Goal: Task Accomplishment & Management: Complete application form

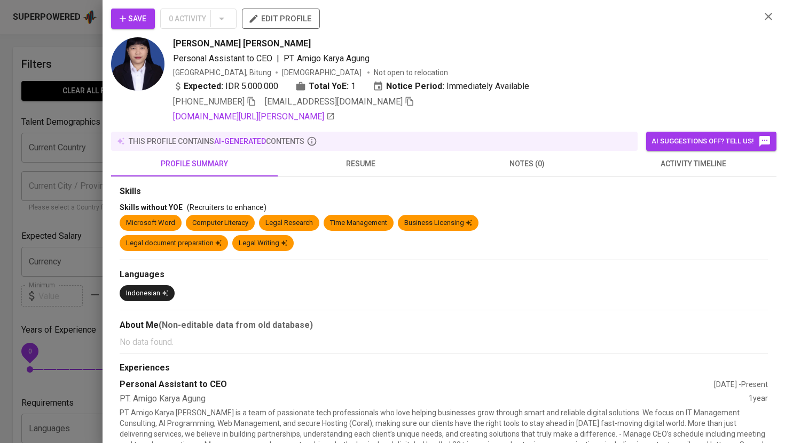
click at [57, 42] on div at bounding box center [392, 221] width 785 height 443
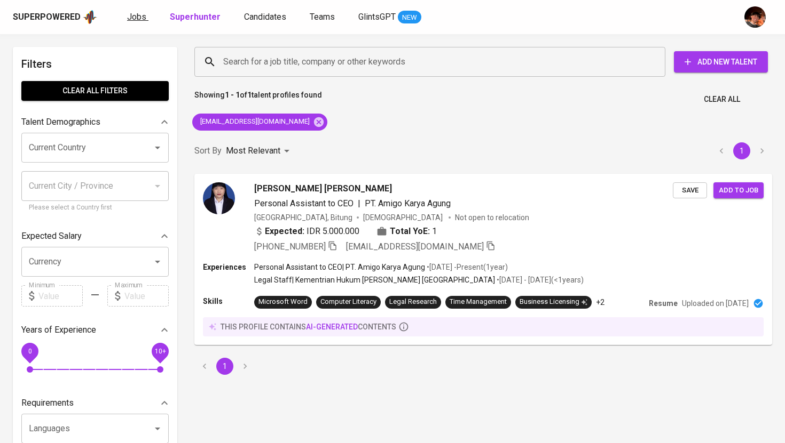
click at [131, 20] on span "Jobs" at bounding box center [136, 17] width 19 height 10
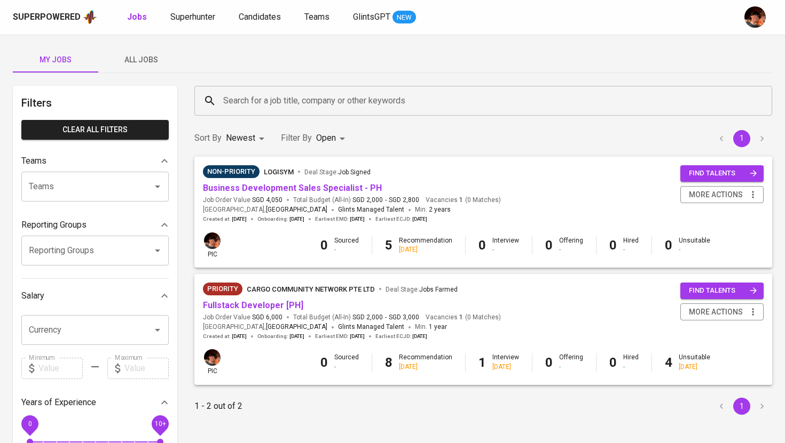
click at [142, 62] on span "All Jobs" at bounding box center [141, 59] width 73 height 13
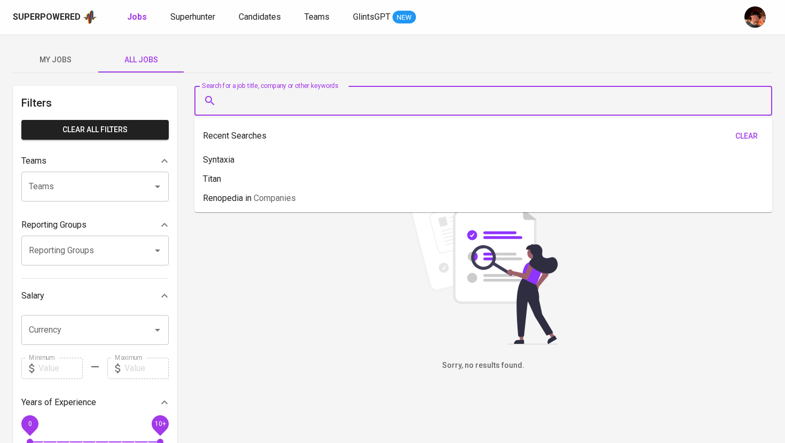
click at [266, 99] on input "Search for a job title, company or other keywords" at bounding box center [485, 101] width 530 height 20
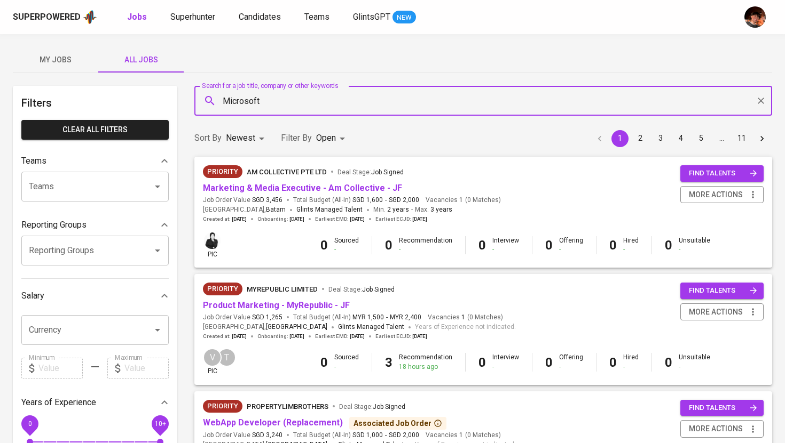
type input "Microsoft"
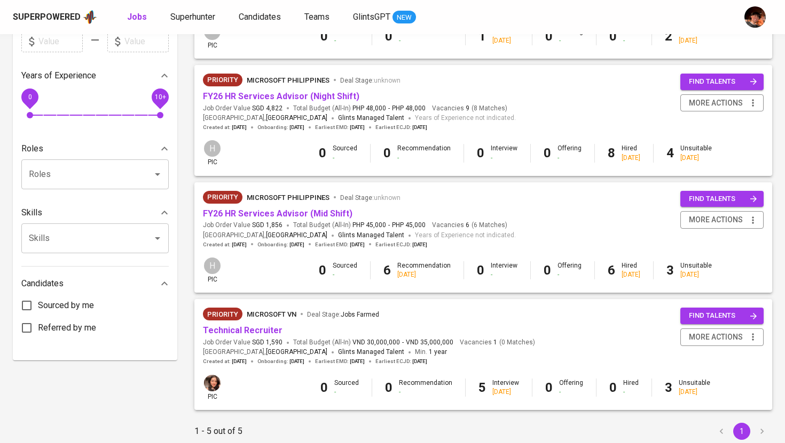
scroll to position [332, 0]
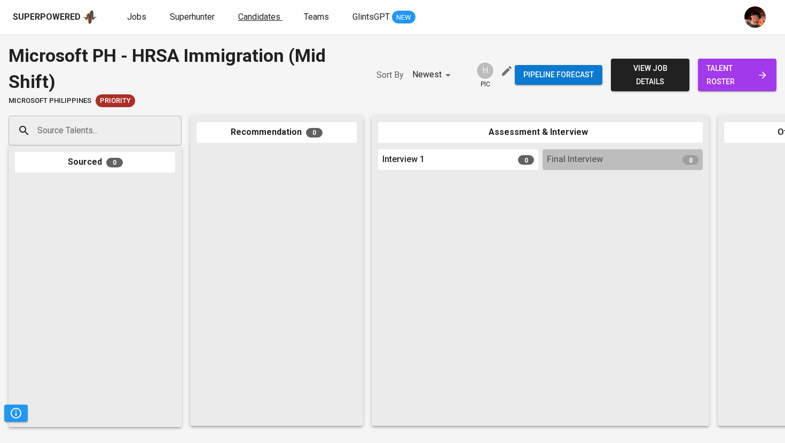
click at [263, 18] on span "Candidates" at bounding box center [259, 17] width 42 height 10
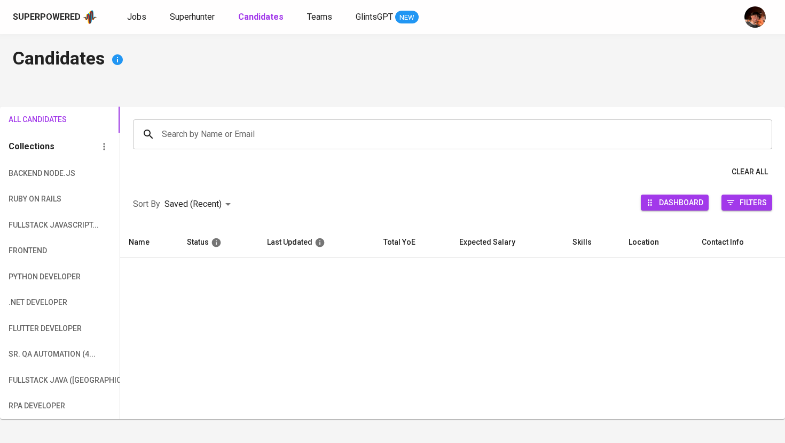
click at [272, 126] on input "Search by Name or Email" at bounding box center [455, 134] width 592 height 20
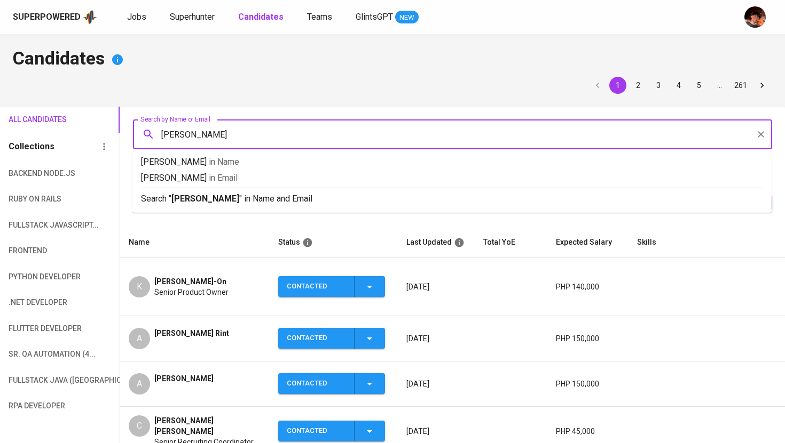
type input "[PERSON_NAME]"
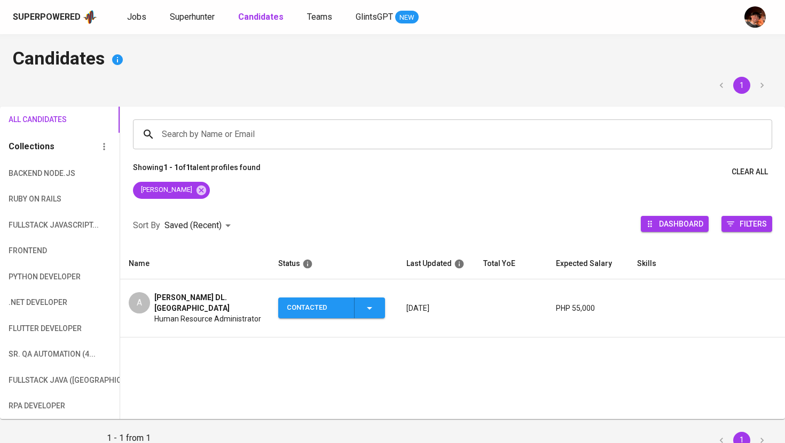
click at [192, 297] on span "[PERSON_NAME] DL. [GEOGRAPHIC_DATA]" at bounding box center [207, 302] width 107 height 21
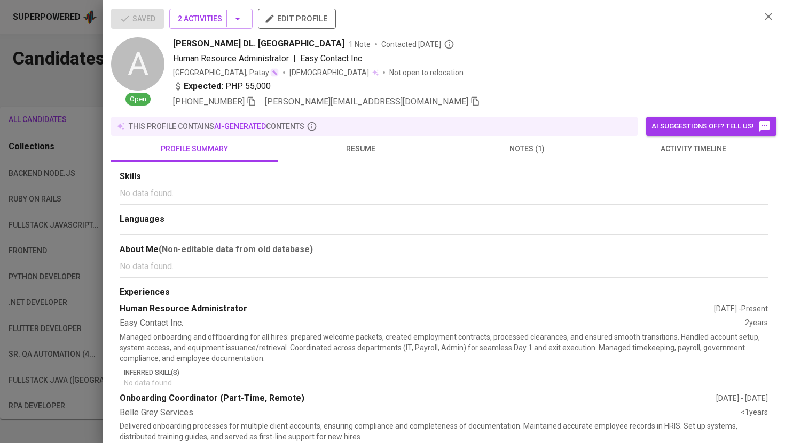
click at [470, 100] on icon "button" at bounding box center [475, 102] width 10 height 10
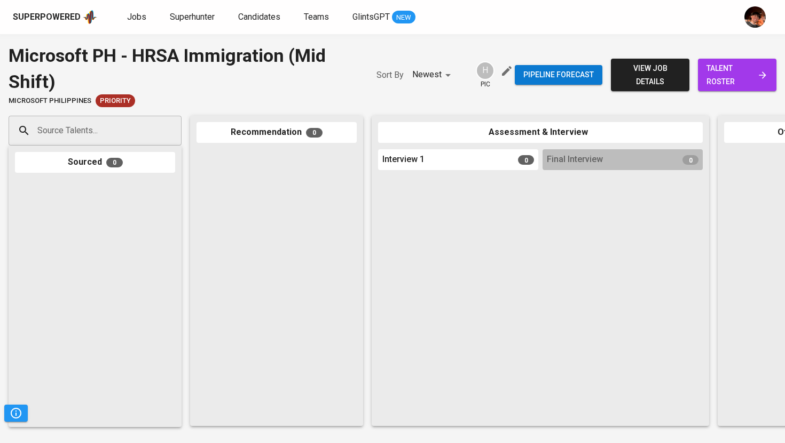
click at [105, 134] on input "Source Talents..." at bounding box center [91, 131] width 112 height 20
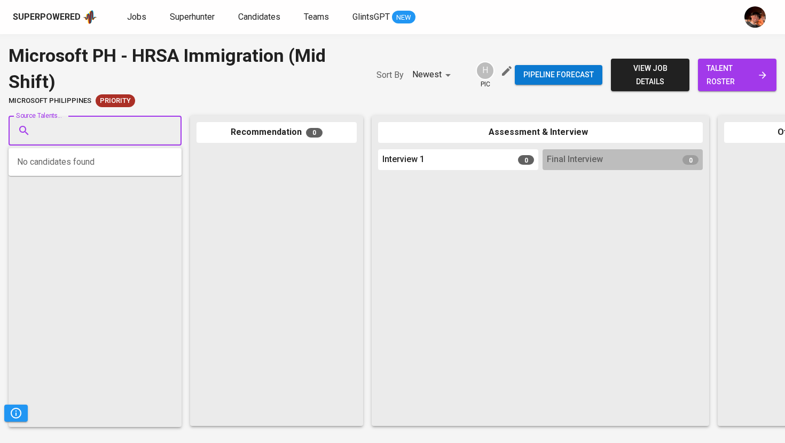
paste input "[PERSON_NAME][EMAIL_ADDRESS][DOMAIN_NAME]"
type input "[PERSON_NAME][EMAIL_ADDRESS][DOMAIN_NAME]"
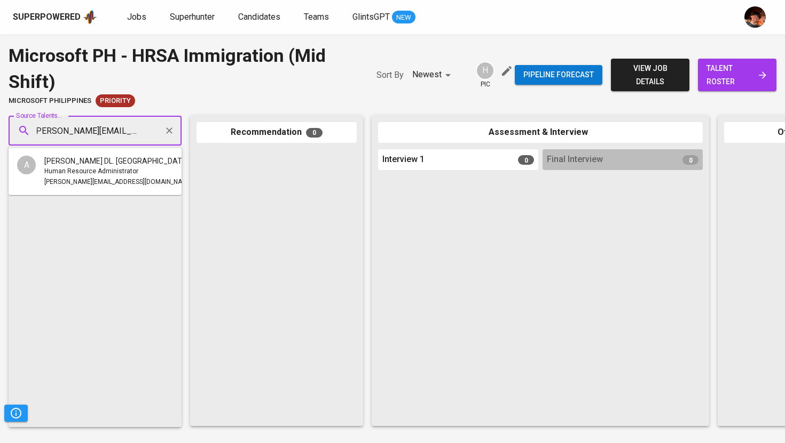
click at [103, 165] on span "[PERSON_NAME] DL. [GEOGRAPHIC_DATA]" at bounding box center [116, 161] width 145 height 11
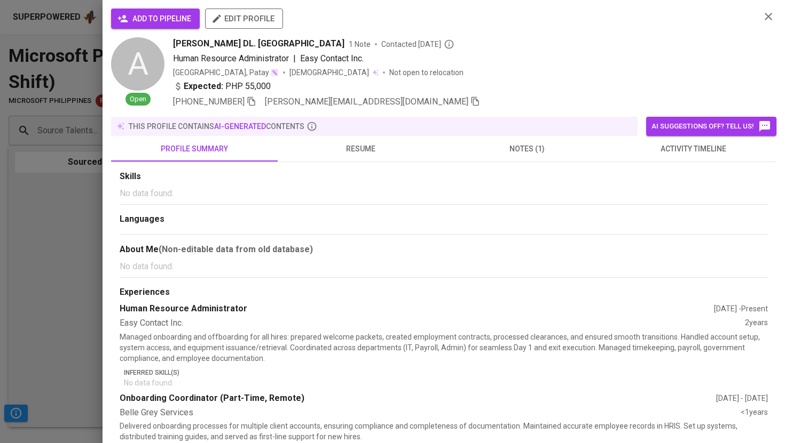
scroll to position [0, 0]
click at [161, 12] on button "add to pipeline" at bounding box center [155, 19] width 89 height 20
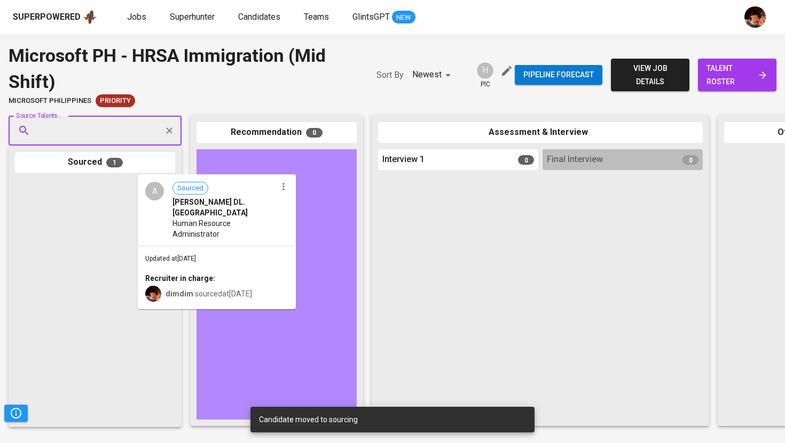
drag, startPoint x: 88, startPoint y: 224, endPoint x: 229, endPoint y: 217, distance: 141.1
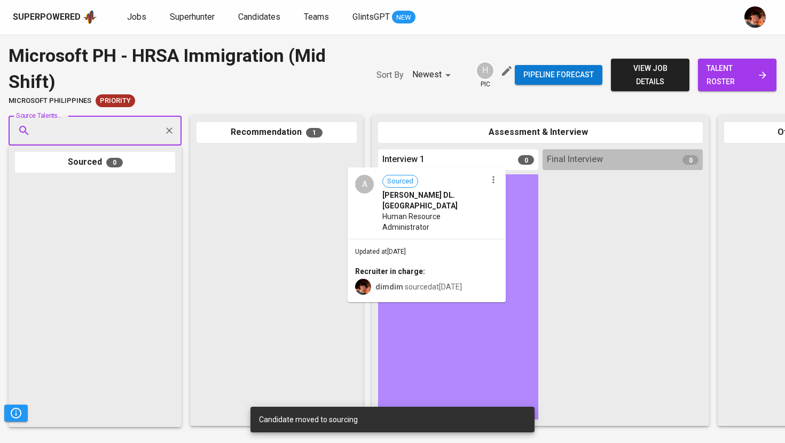
drag, startPoint x: 229, startPoint y: 199, endPoint x: 392, endPoint y: 219, distance: 163.4
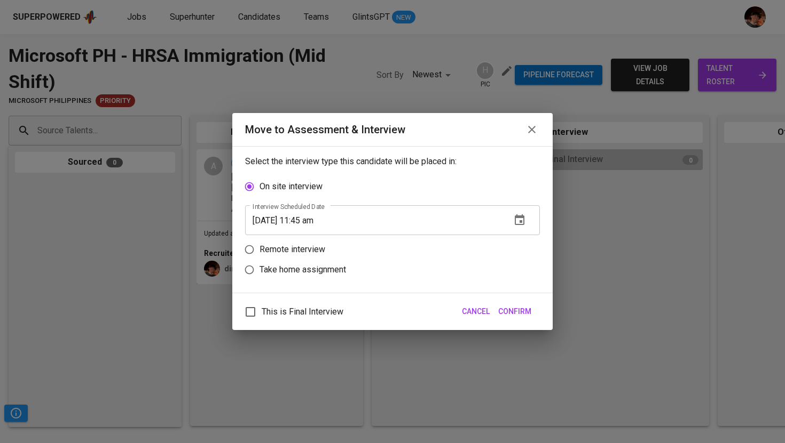
click at [310, 248] on p "Remote interview" at bounding box center [292, 249] width 66 height 13
click at [259, 248] on input "Remote interview" at bounding box center [249, 250] width 20 height 20
radio input "true"
click at [307, 240] on input "[DATE] 11:45 am" at bounding box center [373, 241] width 257 height 30
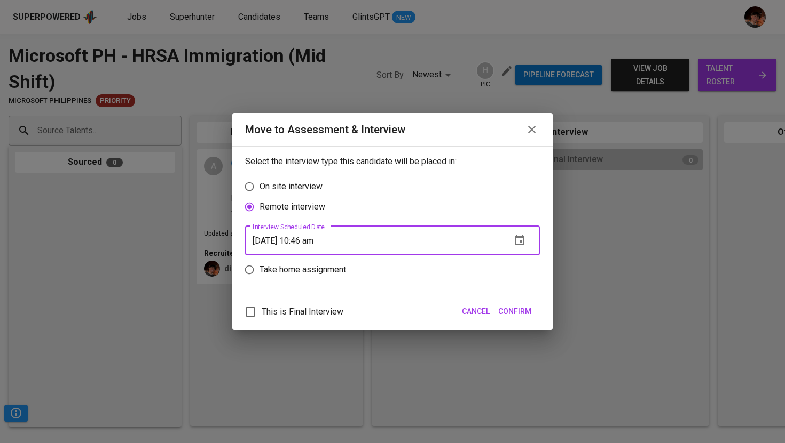
type input "[DATE] 10:46 am"
click at [524, 319] on button "Confirm" at bounding box center [515, 312] width 42 height 20
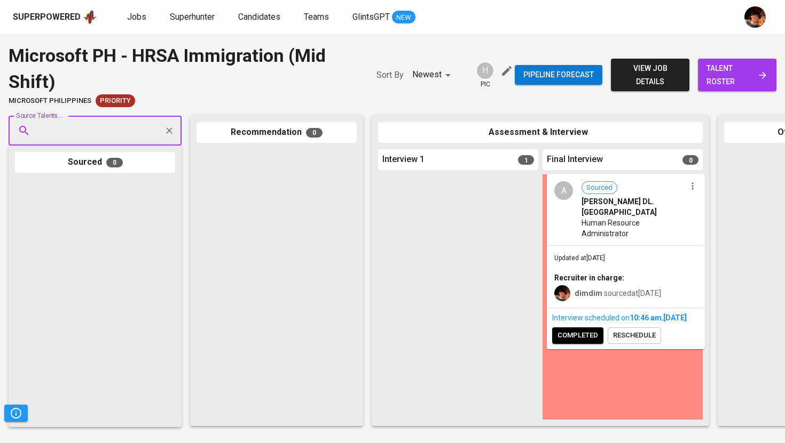
drag, startPoint x: 403, startPoint y: 224, endPoint x: 571, endPoint y: 220, distance: 167.1
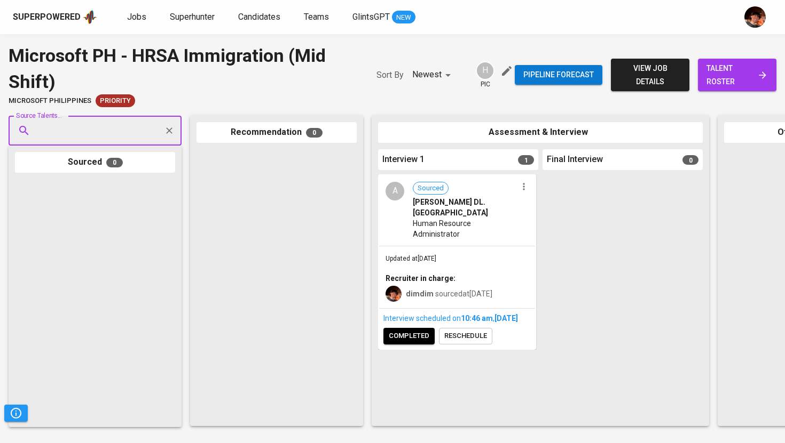
click at [416, 342] on span "completed" at bounding box center [409, 336] width 41 height 12
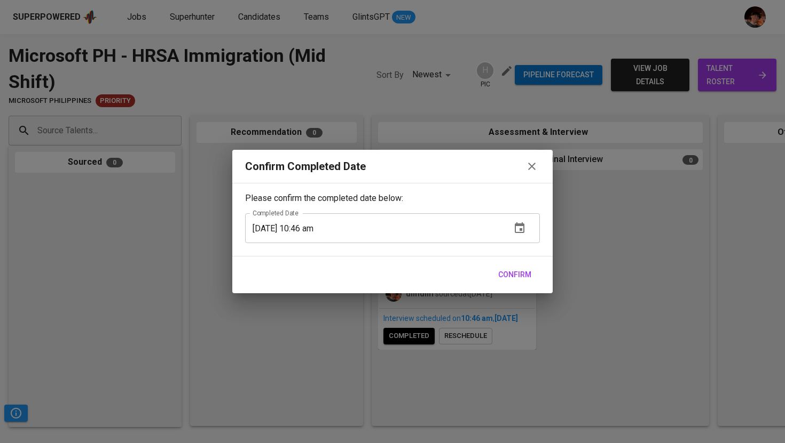
click at [531, 278] on button "Confirm" at bounding box center [515, 275] width 42 height 20
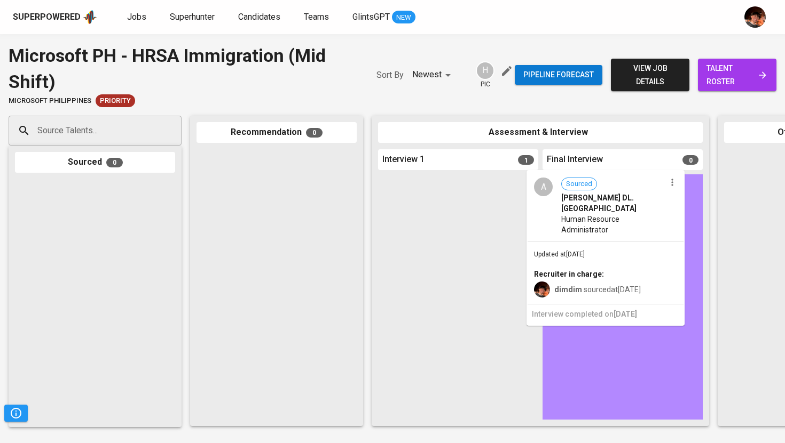
drag, startPoint x: 427, startPoint y: 212, endPoint x: 669, endPoint y: 207, distance: 242.3
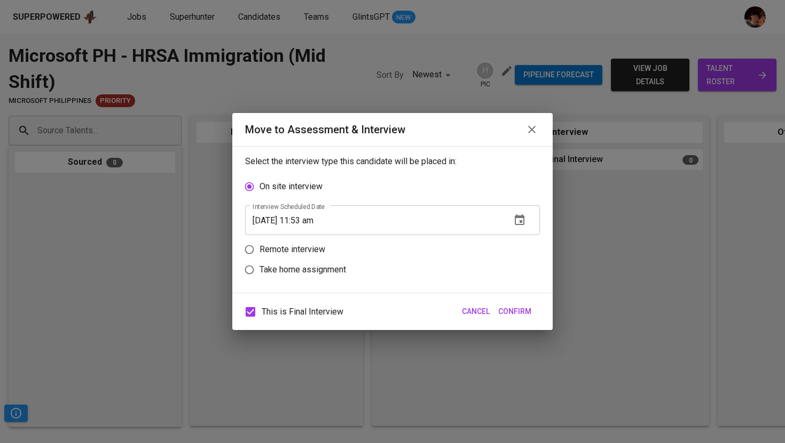
click at [319, 248] on p "Remote interview" at bounding box center [292, 249] width 66 height 13
click at [259, 248] on input "Remote interview" at bounding box center [249, 250] width 20 height 20
radio input "true"
click at [321, 241] on input "[DATE] 11:53 am" at bounding box center [373, 241] width 257 height 30
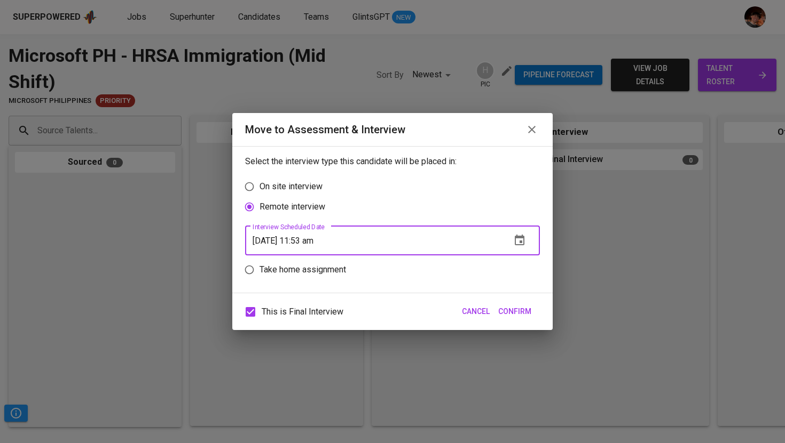
click at [308, 239] on input "[DATE] 11:53 am" at bounding box center [373, 241] width 257 height 30
type input "[DATE] 10:54 am"
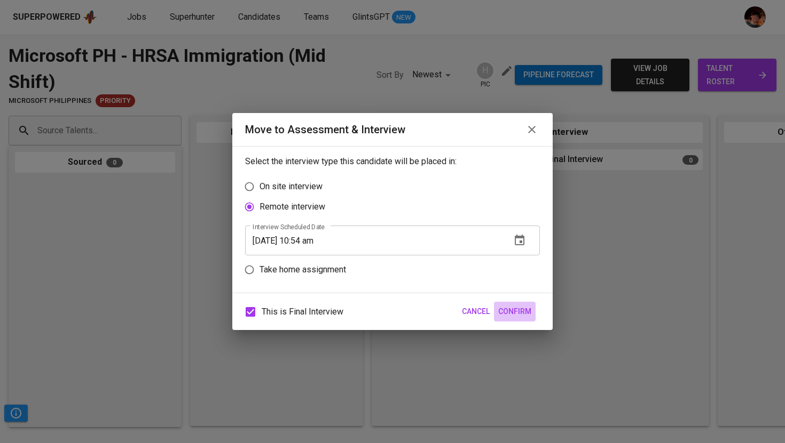
click at [524, 310] on span "Confirm" at bounding box center [514, 311] width 33 height 13
